Goal: Find specific fact: Find specific fact

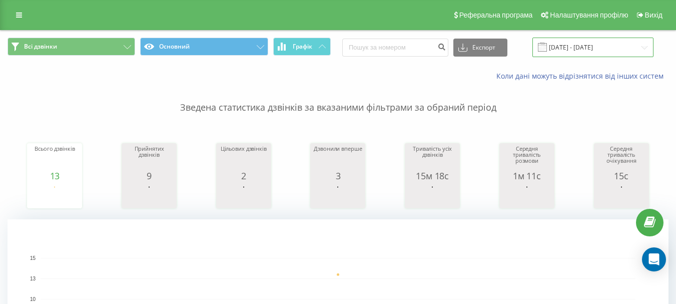
click at [588, 47] on input "[DATE] - [DATE]" at bounding box center [593, 48] width 121 height 20
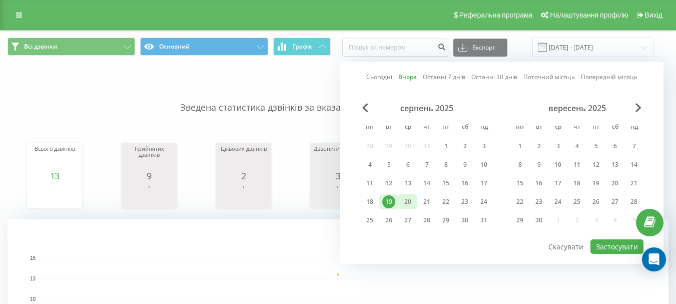
click at [404, 199] on div "20" at bounding box center [408, 201] width 13 height 13
click at [617, 252] on button "Застосувати" at bounding box center [617, 246] width 53 height 15
type input "[DATE] - [DATE]"
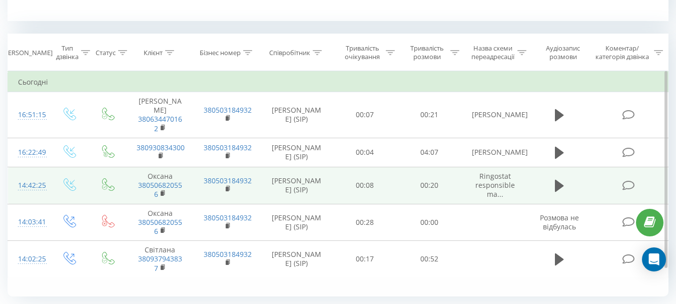
scroll to position [401, 0]
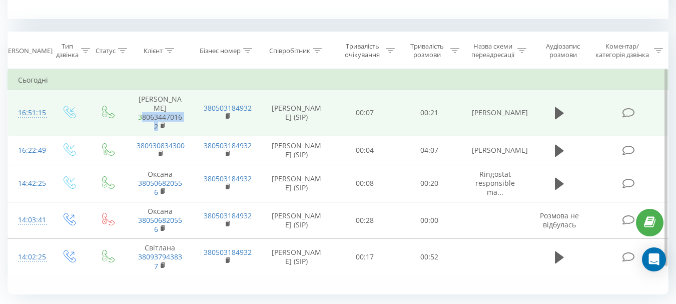
drag, startPoint x: 160, startPoint y: 120, endPoint x: 141, endPoint y: 108, distance: 22.9
click at [141, 113] on span "380634470162" at bounding box center [160, 122] width 47 height 18
click at [141, 114] on span "380634470162" at bounding box center [160, 122] width 47 height 18
click at [160, 112] on link "380634470162" at bounding box center [160, 121] width 44 height 19
drag, startPoint x: 130, startPoint y: 105, endPoint x: 160, endPoint y: 119, distance: 32.7
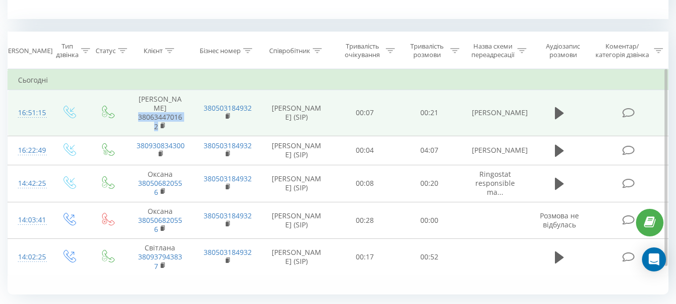
click at [160, 119] on td "Анастасия 380634470162" at bounding box center [160, 113] width 67 height 46
copy link "380634470162"
